Goal: Transaction & Acquisition: Purchase product/service

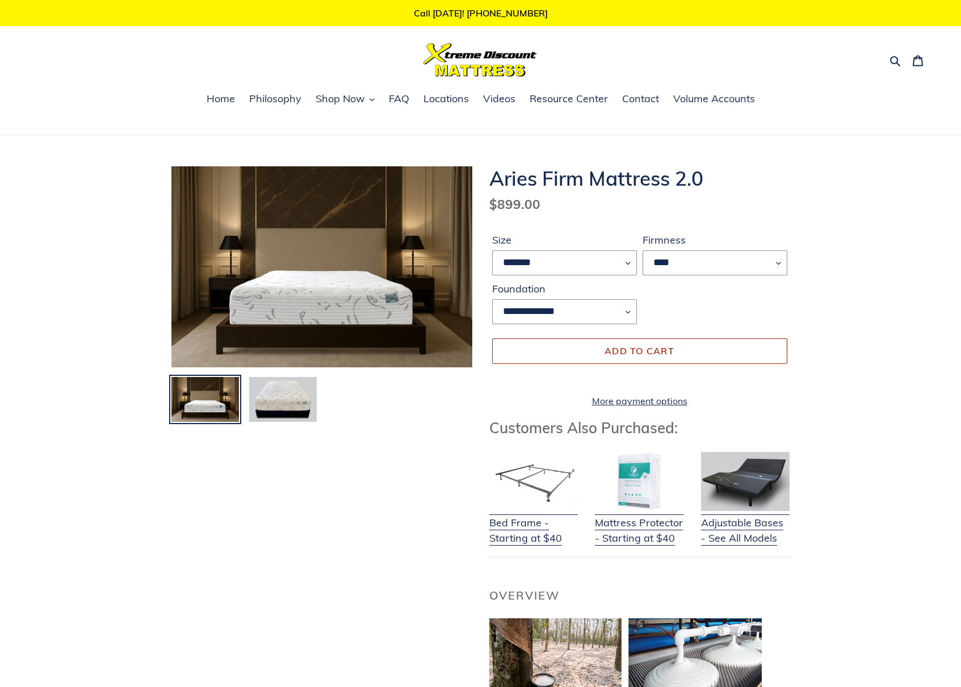
click at [679, 356] on button "Add to cart" at bounding box center [639, 350] width 295 height 25
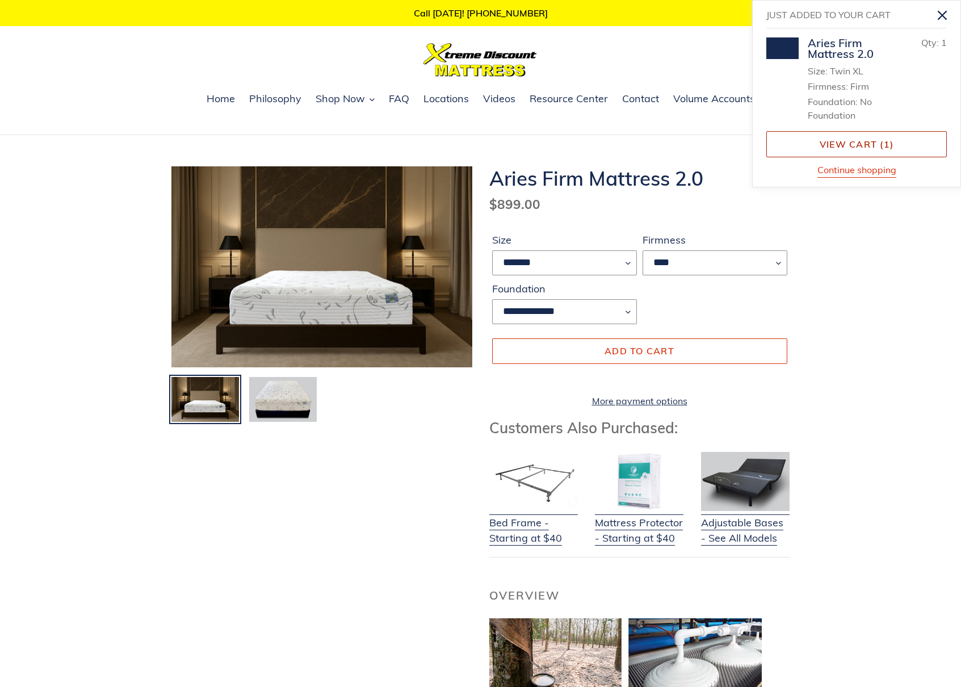
click at [890, 137] on link "View cart ( 1 )" at bounding box center [857, 144] width 181 height 26
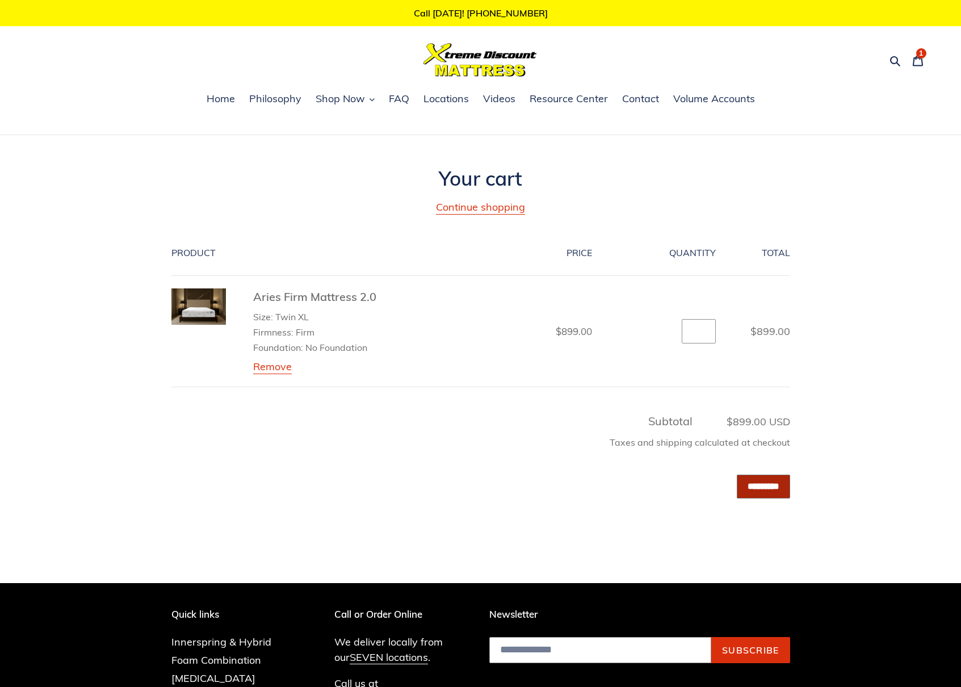
click at [770, 493] on input "*********" at bounding box center [763, 486] width 53 height 23
